Goal: Navigation & Orientation: Find specific page/section

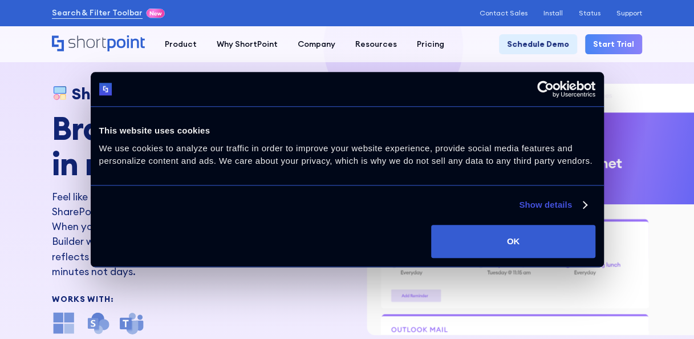
click at [202, 287] on div "SharePoint Theme Builder Brand your Intranet in minutes Feel like a SharePoint …" at bounding box center [201, 209] width 299 height 250
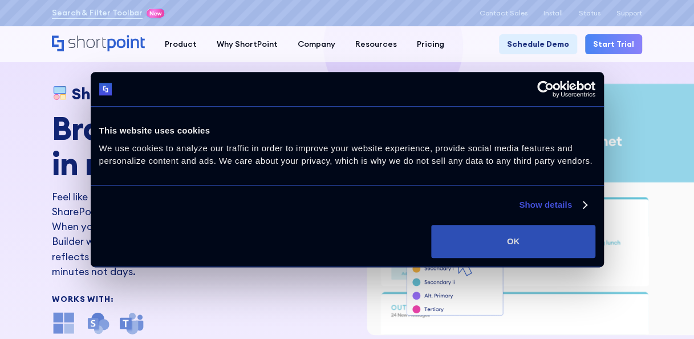
click at [487, 237] on button "OK" at bounding box center [513, 241] width 164 height 33
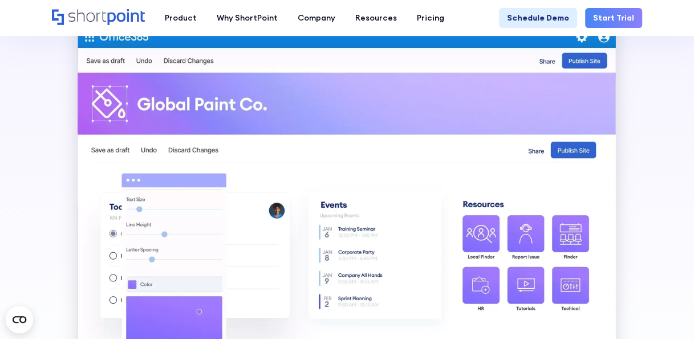
scroll to position [623, 0]
